Goal: Task Accomplishment & Management: Manage account settings

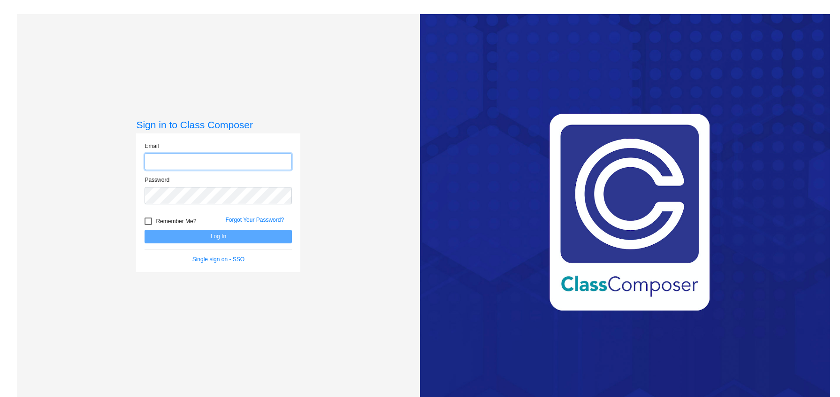
type input "[PERSON_NAME][EMAIL_ADDRESS][PERSON_NAME][DOMAIN_NAME]"
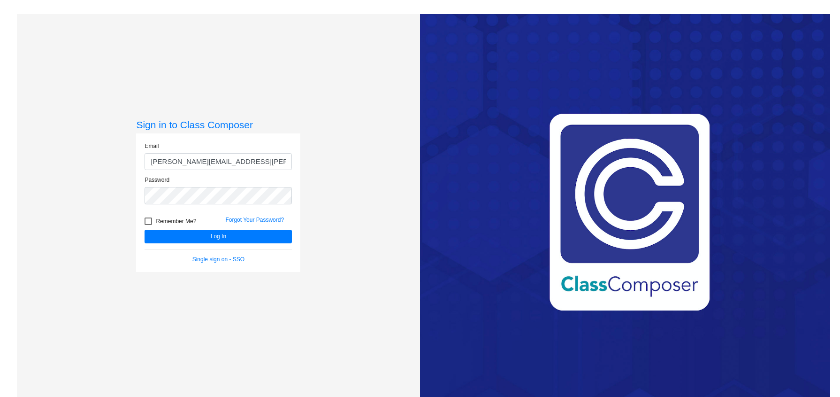
click at [205, 244] on form "Email [PERSON_NAME][EMAIL_ADDRESS][PERSON_NAME][DOMAIN_NAME] Password Remember …" at bounding box center [218, 203] width 147 height 122
click at [207, 236] on button "Log In" at bounding box center [218, 236] width 147 height 14
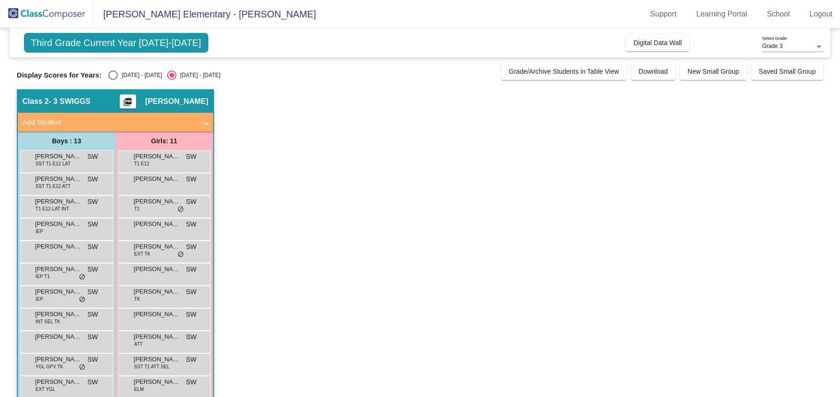
click at [115, 74] on div "Select an option" at bounding box center [112, 74] width 9 height 9
click at [113, 80] on input "[DATE] - [DATE]" at bounding box center [113, 80] width 0 height 0
radio input "true"
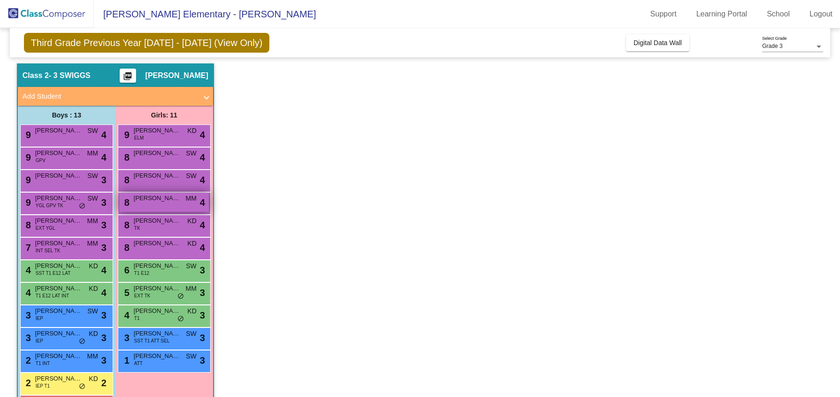
scroll to position [61, 0]
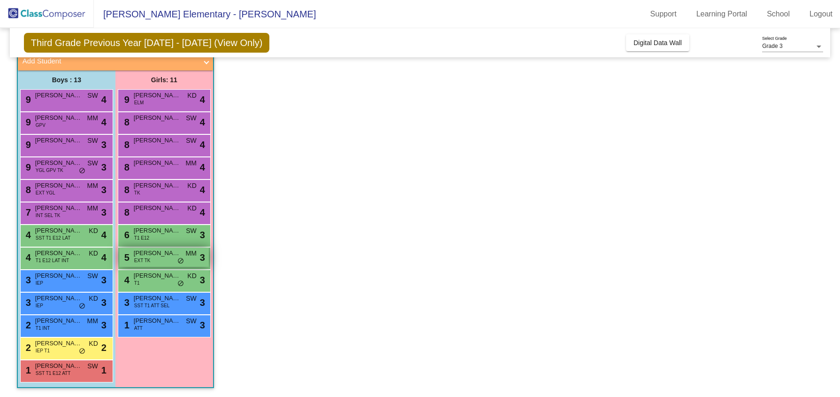
click at [145, 258] on span "EXT TK" at bounding box center [142, 260] width 16 height 7
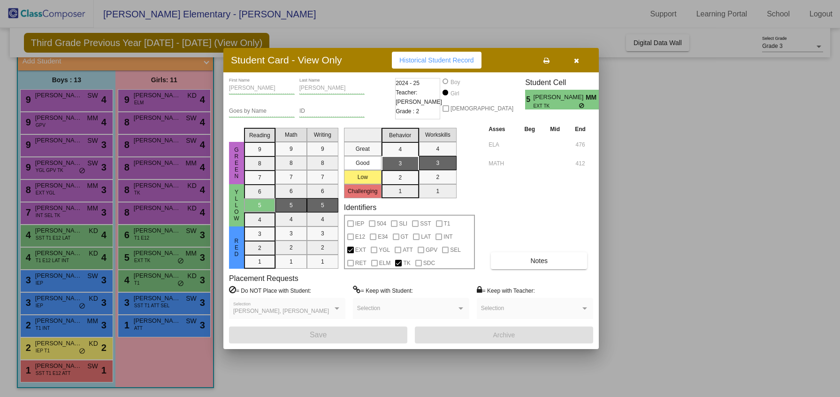
click at [576, 57] on icon "button" at bounding box center [576, 60] width 5 height 7
